Goal: Task Accomplishment & Management: Use online tool/utility

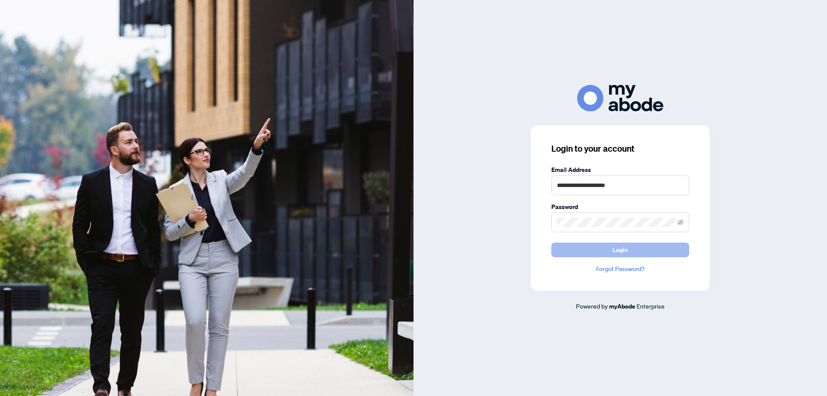
click at [615, 251] on span "Login" at bounding box center [620, 250] width 16 height 14
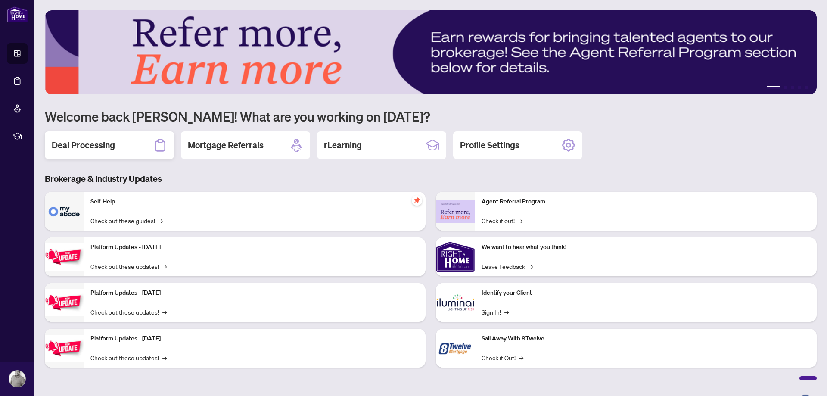
click at [104, 146] on h2 "Deal Processing" at bounding box center [83, 145] width 63 height 12
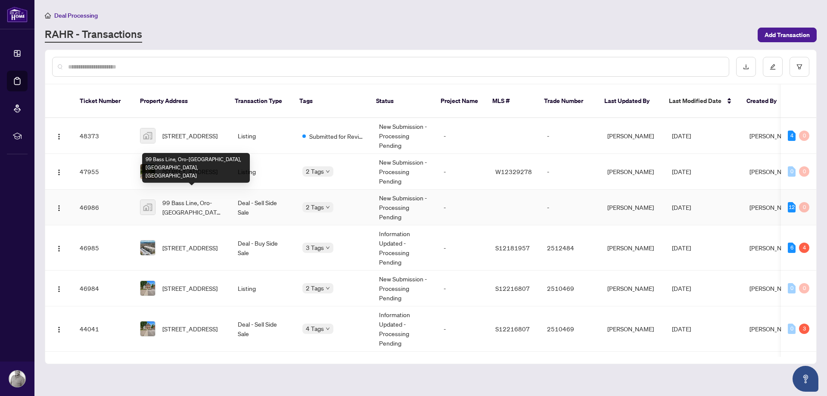
click at [193, 198] on span "99 Bass Line, Oro-Medonte, ON, Canada" at bounding box center [193, 207] width 62 height 19
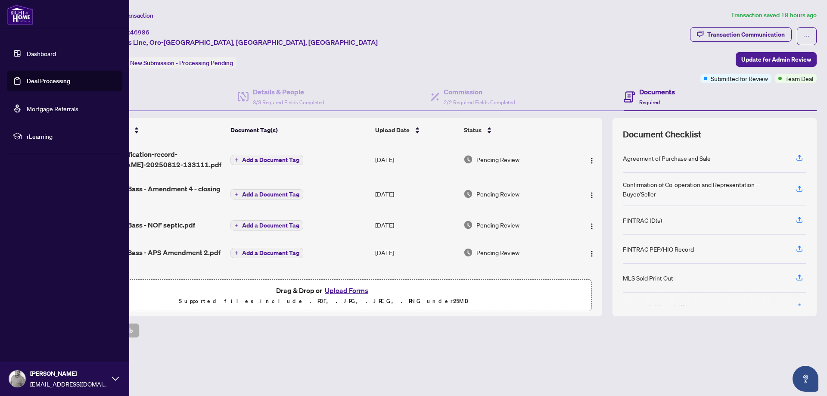
click at [39, 53] on link "Dashboard" at bounding box center [41, 54] width 29 height 8
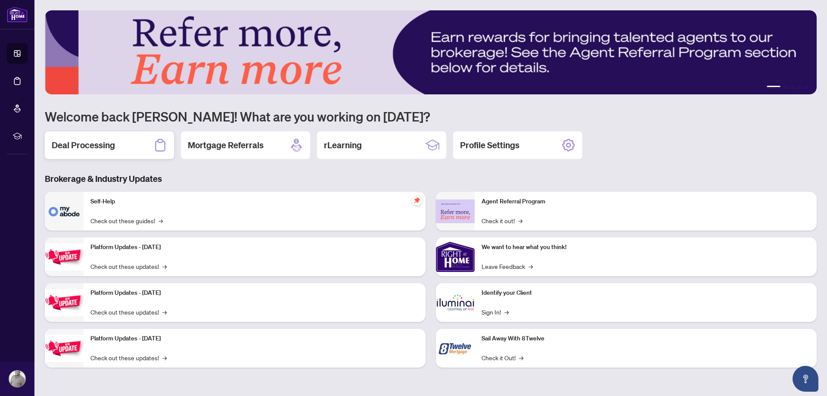
click at [79, 136] on div "Deal Processing" at bounding box center [109, 145] width 129 height 28
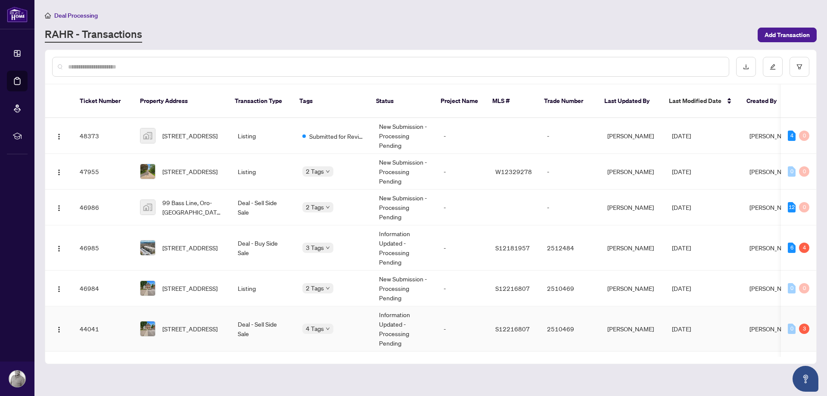
click at [195, 324] on span "251 Laclie St, Orillia, Ontario L3V 4N8, Canada" at bounding box center [189, 328] width 55 height 9
click at [187, 198] on span "99 Bass Line, Oro-Medonte, ON, Canada" at bounding box center [193, 207] width 62 height 19
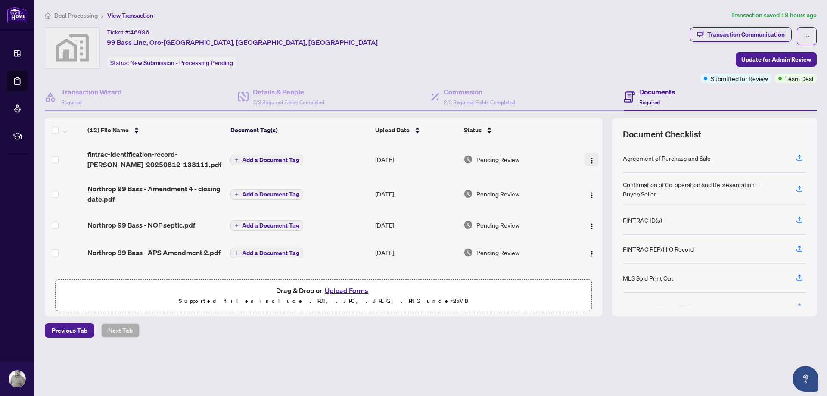
click at [593, 160] on img "button" at bounding box center [591, 160] width 7 height 7
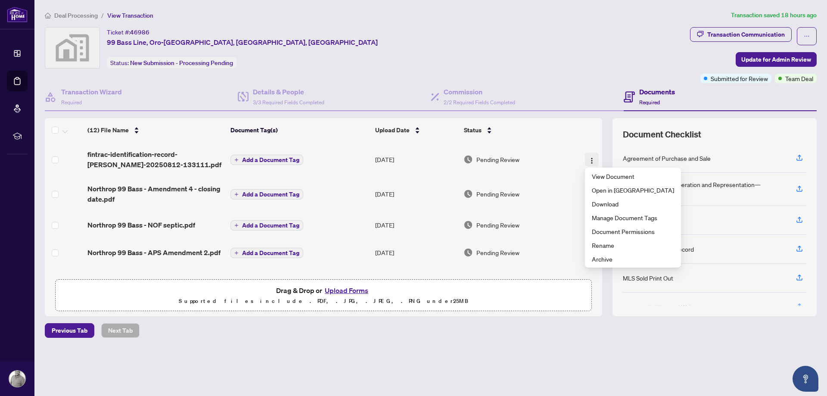
click at [591, 159] on img "button" at bounding box center [591, 160] width 7 height 7
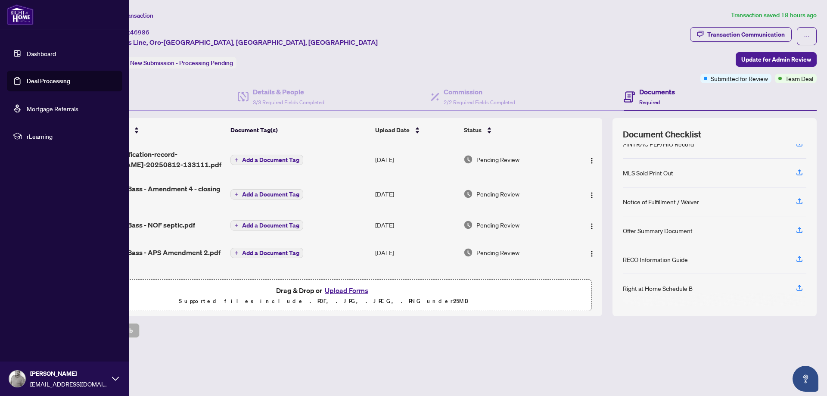
click at [27, 52] on link "Dashboard" at bounding box center [41, 54] width 29 height 8
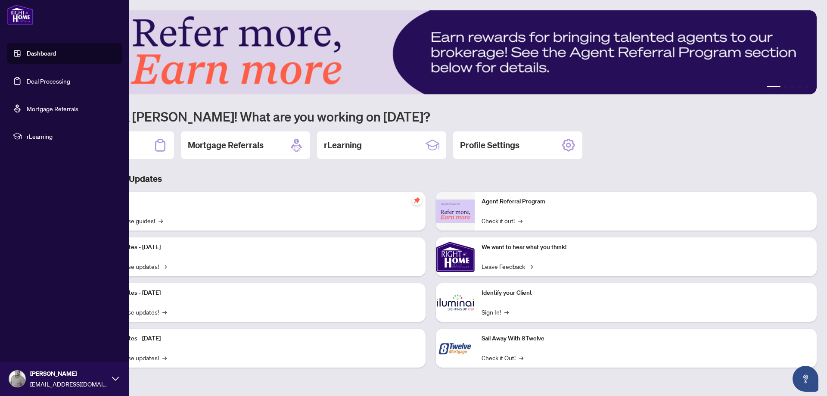
click at [27, 77] on link "Deal Processing" at bounding box center [49, 81] width 44 height 8
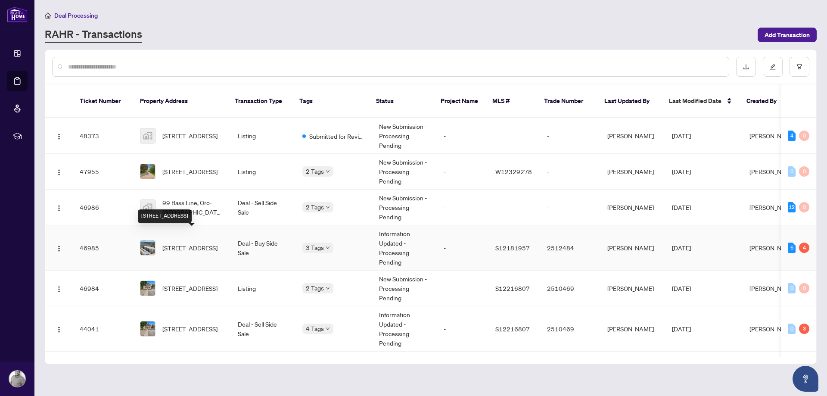
click at [194, 243] on span "304-486 Laclie St, Orillia, Ontario L3V 4P9, Canada" at bounding box center [189, 247] width 55 height 9
